Goal: Information Seeking & Learning: Learn about a topic

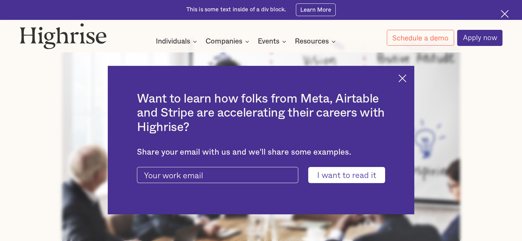
drag, startPoint x: 525, startPoint y: 12, endPoint x: 525, endPoint y: 22, distance: 9.3
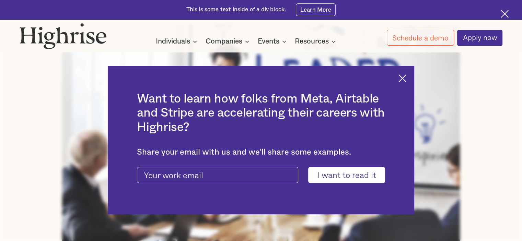
click at [406, 79] on img at bounding box center [402, 78] width 8 height 8
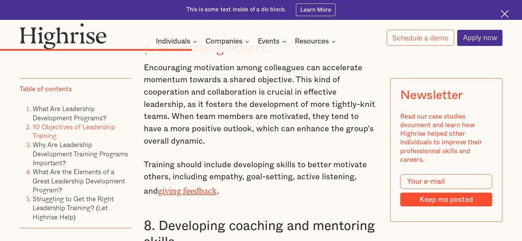
scroll to position [2403, 0]
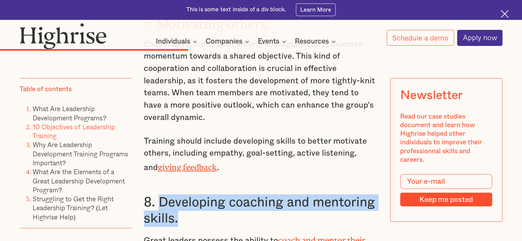
drag, startPoint x: 179, startPoint y: 158, endPoint x: 159, endPoint y: 142, distance: 25.4
click at [159, 195] on h3 "8. Developing coaching and mentoring skills." at bounding box center [261, 211] width 234 height 33
copy h3 "Developing coaching and mentoring skills."
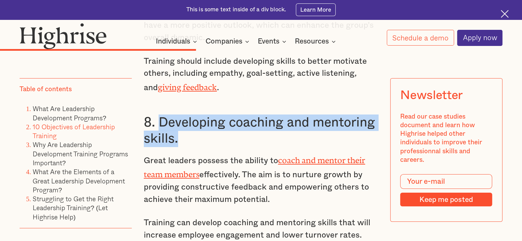
scroll to position [2499, 0]
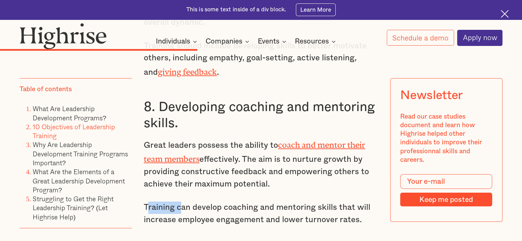
drag, startPoint x: 145, startPoint y: 141, endPoint x: 180, endPoint y: 141, distance: 35.0
click at [180, 202] on p "Training can develop coaching and mentoring skills that will increase employee …" at bounding box center [261, 214] width 234 height 24
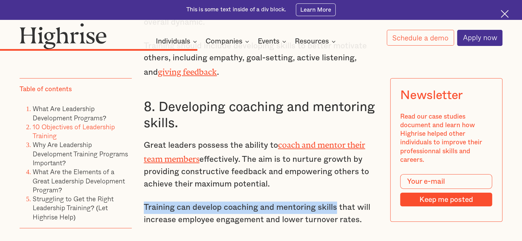
drag, startPoint x: 142, startPoint y: 141, endPoint x: 336, endPoint y: 141, distance: 193.5
click at [336, 202] on p "Training can develop coaching and mentoring skills that will increase employee …" at bounding box center [261, 214] width 234 height 24
copy p "Training can develop coaching and mentoring skills"
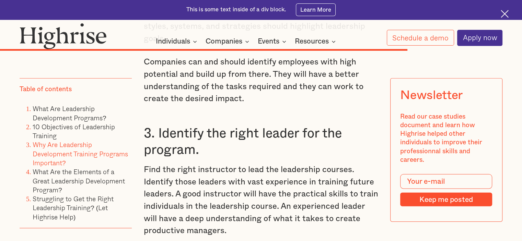
scroll to position [4717, 0]
